Goal: Use online tool/utility: Utilize a website feature to perform a specific function

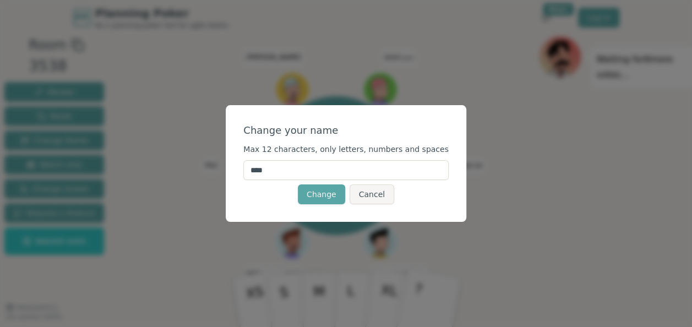
click at [296, 165] on input "****" at bounding box center [345, 170] width 205 height 20
type input "*"
type input "****"
click at [324, 194] on button "Change" at bounding box center [321, 194] width 47 height 20
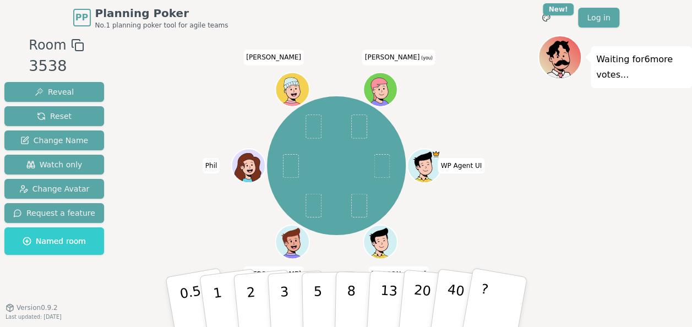
click at [387, 89] on icon at bounding box center [381, 89] width 33 height 3
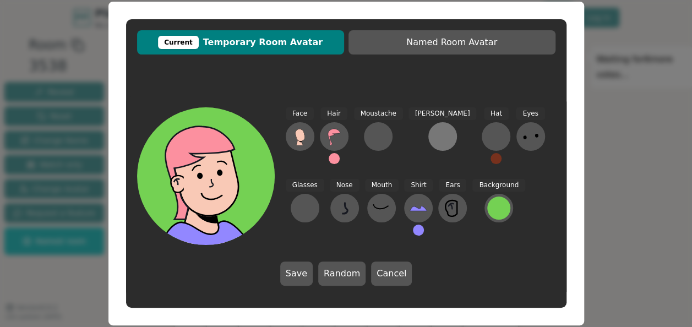
click at [434, 130] on div at bounding box center [443, 137] width 18 height 18
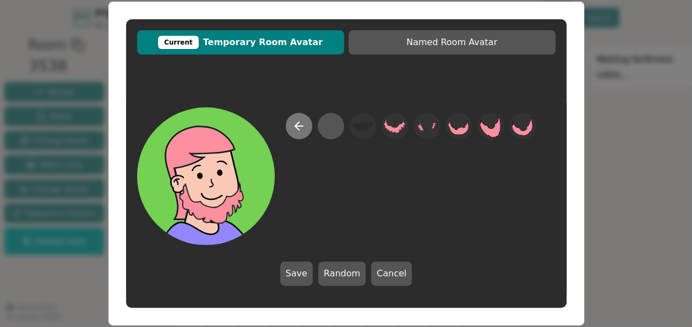
click at [301, 121] on icon at bounding box center [298, 125] width 13 height 13
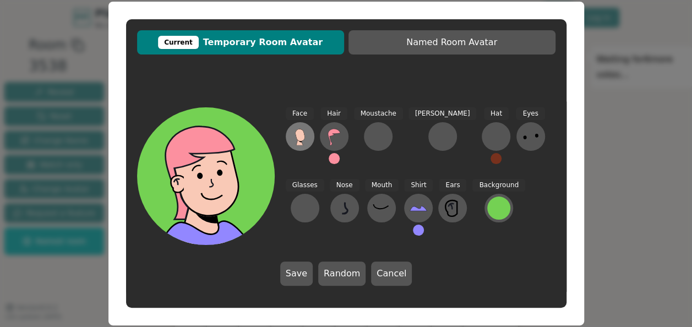
click at [296, 129] on icon at bounding box center [300, 137] width 18 height 18
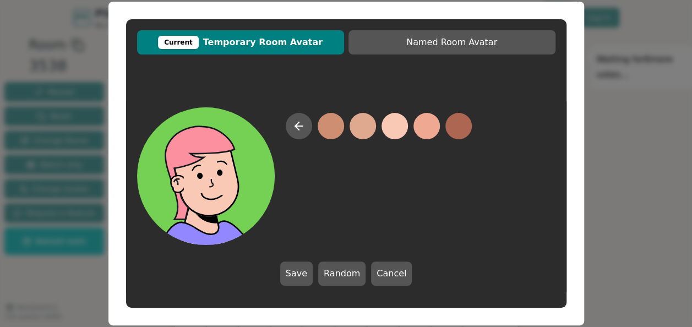
click at [392, 123] on button at bounding box center [395, 126] width 26 height 26
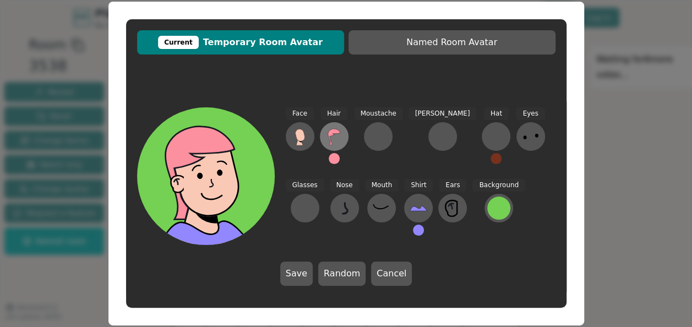
click at [330, 126] on button at bounding box center [334, 136] width 29 height 29
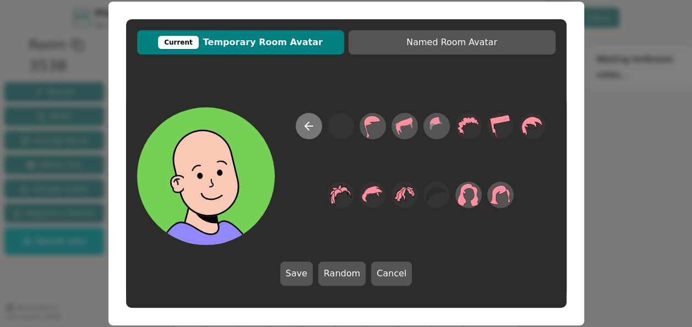
click at [305, 121] on icon at bounding box center [308, 125] width 13 height 13
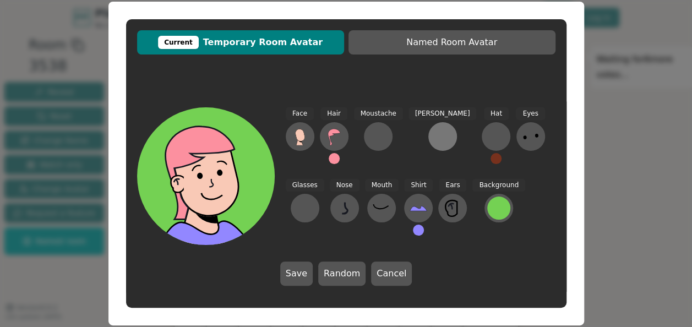
click at [434, 132] on div at bounding box center [443, 137] width 18 height 18
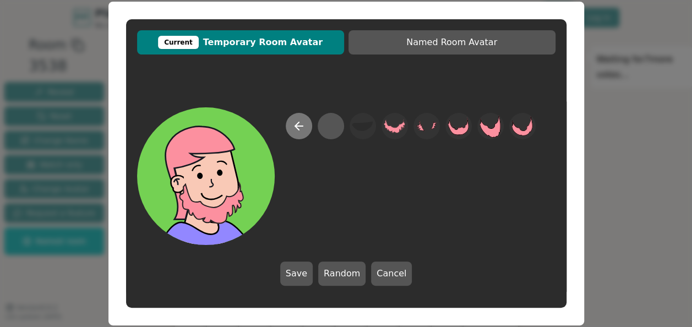
click at [295, 126] on icon at bounding box center [299, 126] width 8 height 0
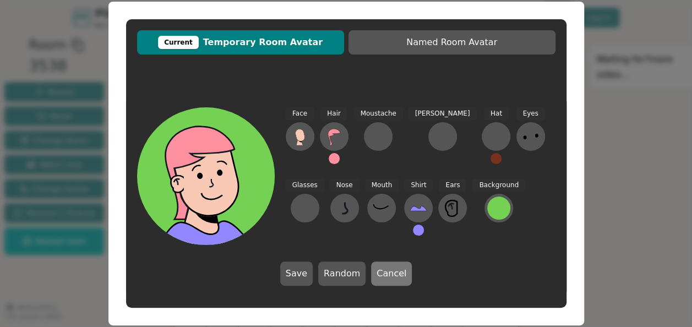
click at [387, 272] on button "Cancel" at bounding box center [391, 274] width 41 height 24
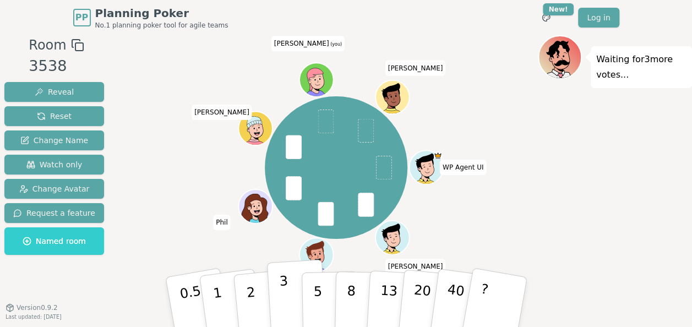
click at [284, 296] on p "3" at bounding box center [285, 303] width 12 height 60
click at [325, 118] on span at bounding box center [326, 122] width 16 height 24
click at [231, 290] on button "1" at bounding box center [231, 302] width 66 height 89
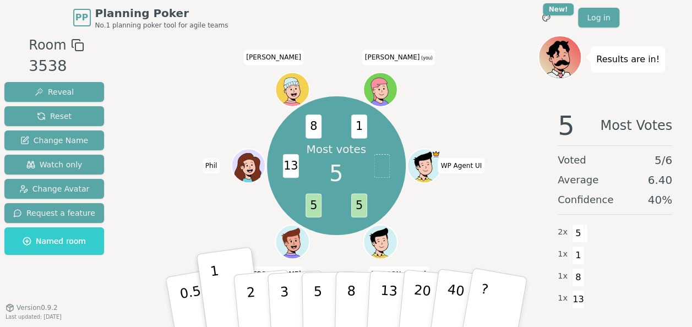
scroll to position [11, 0]
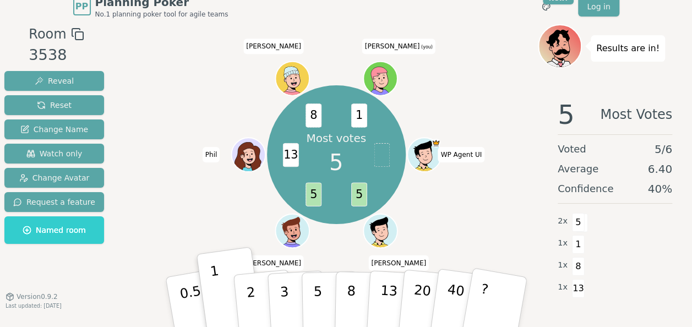
click at [363, 111] on span "1" at bounding box center [359, 116] width 16 height 24
click at [313, 308] on button "5" at bounding box center [329, 302] width 57 height 84
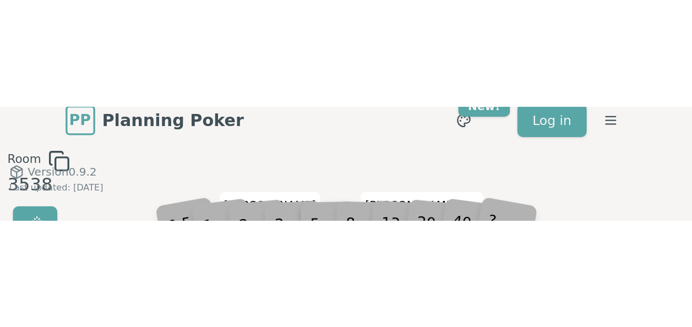
scroll to position [0, 0]
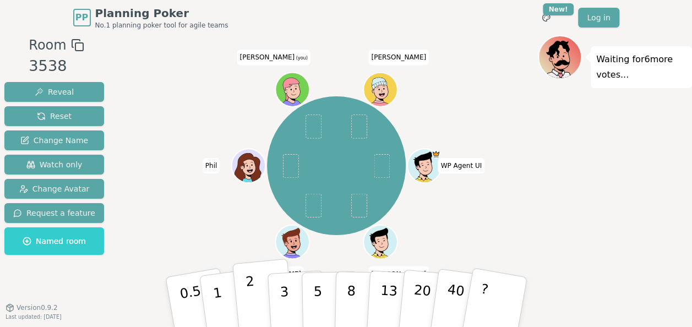
click at [251, 279] on p "2" at bounding box center [252, 304] width 14 height 60
click at [293, 298] on button "3" at bounding box center [297, 302] width 60 height 86
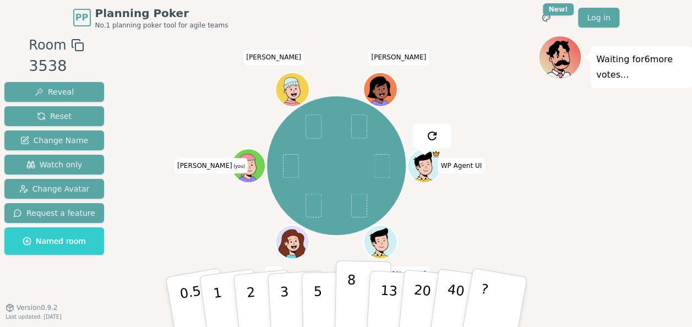
click at [355, 292] on button "8" at bounding box center [362, 302] width 57 height 84
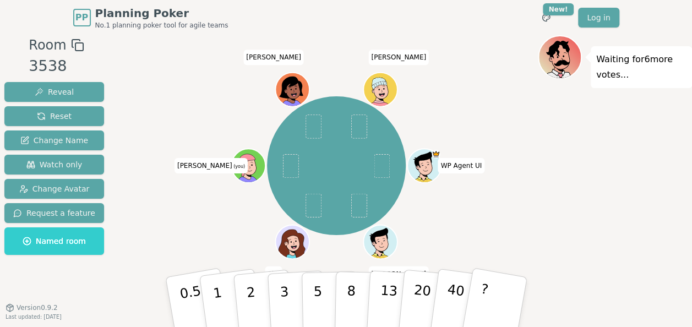
scroll to position [11, 0]
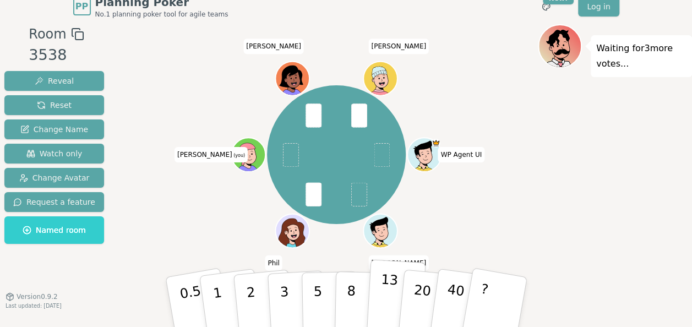
click at [399, 270] on button "13" at bounding box center [396, 302] width 60 height 86
click at [414, 284] on p "20" at bounding box center [421, 301] width 23 height 61
click at [391, 285] on p "13" at bounding box center [388, 301] width 20 height 61
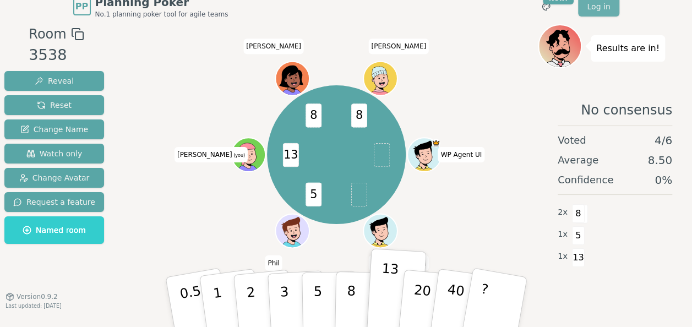
scroll to position [0, 0]
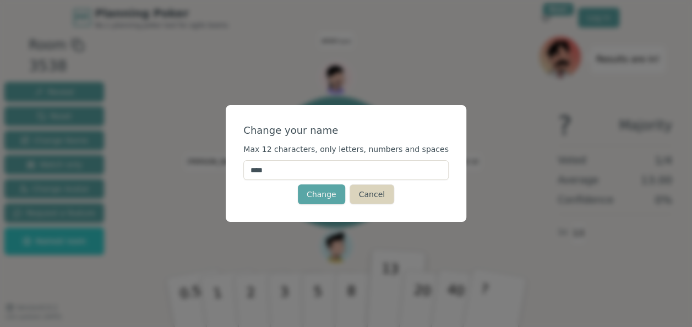
click at [374, 192] on button "Cancel" at bounding box center [372, 194] width 45 height 20
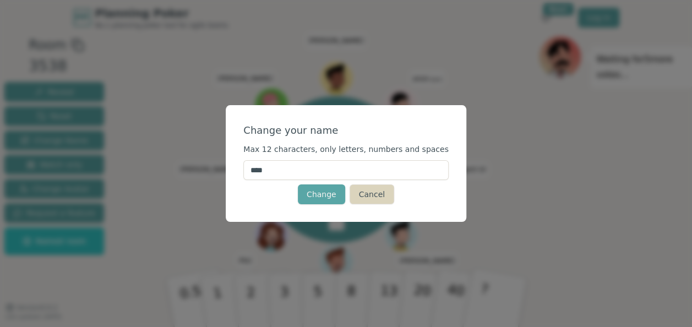
click at [371, 196] on button "Cancel" at bounding box center [372, 194] width 45 height 20
